Goal: Entertainment & Leisure: Browse casually

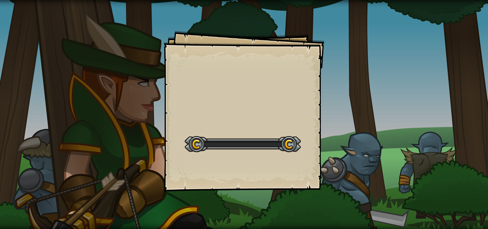
click at [0, 76] on div "Goals Start Level Erro ao carregar do servidor Você precisa de uma assinatura p…" at bounding box center [244, 114] width 488 height 229
